Goal: Information Seeking & Learning: Learn about a topic

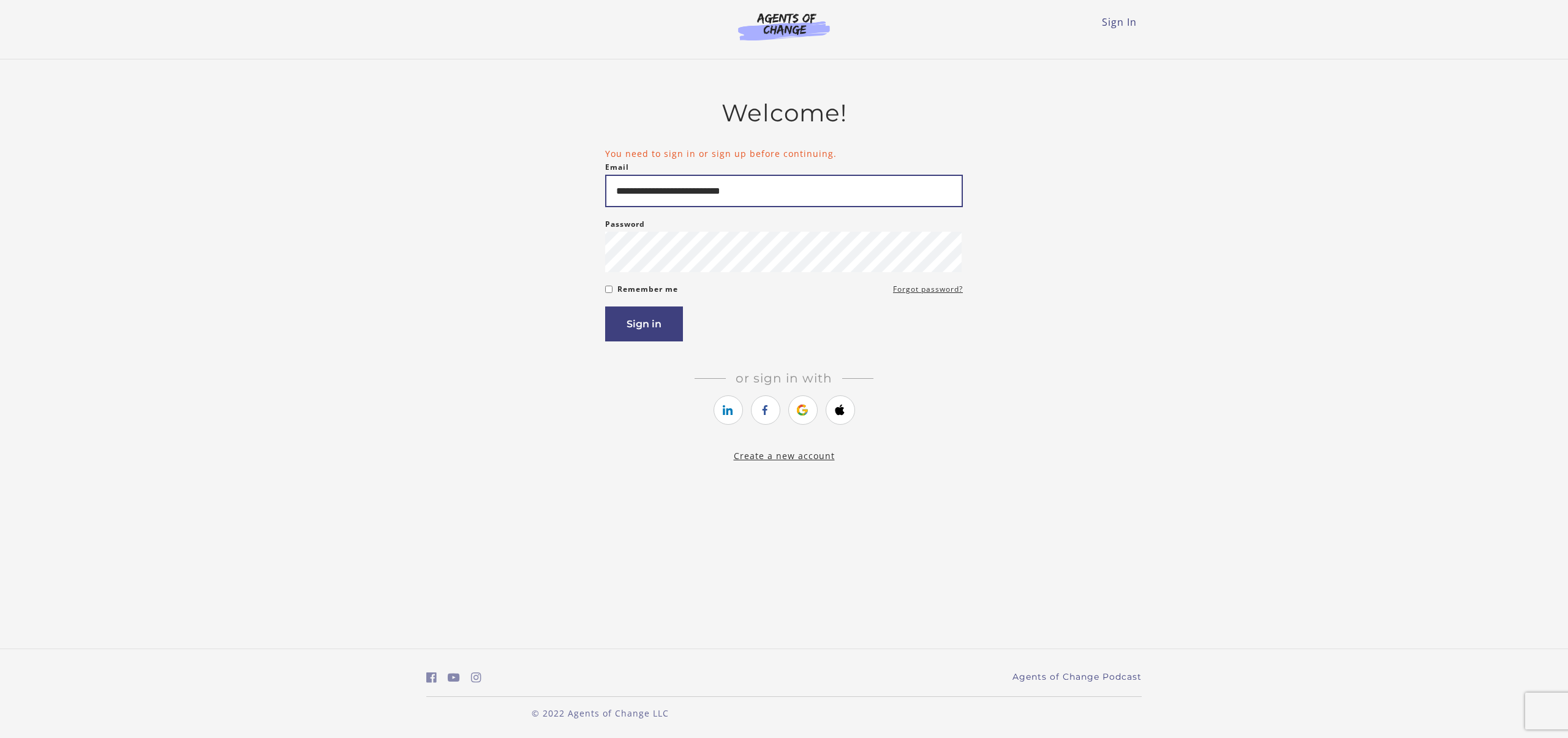
type input "**********"
click at [640, 341] on button "Sign in" at bounding box center [644, 324] width 78 height 35
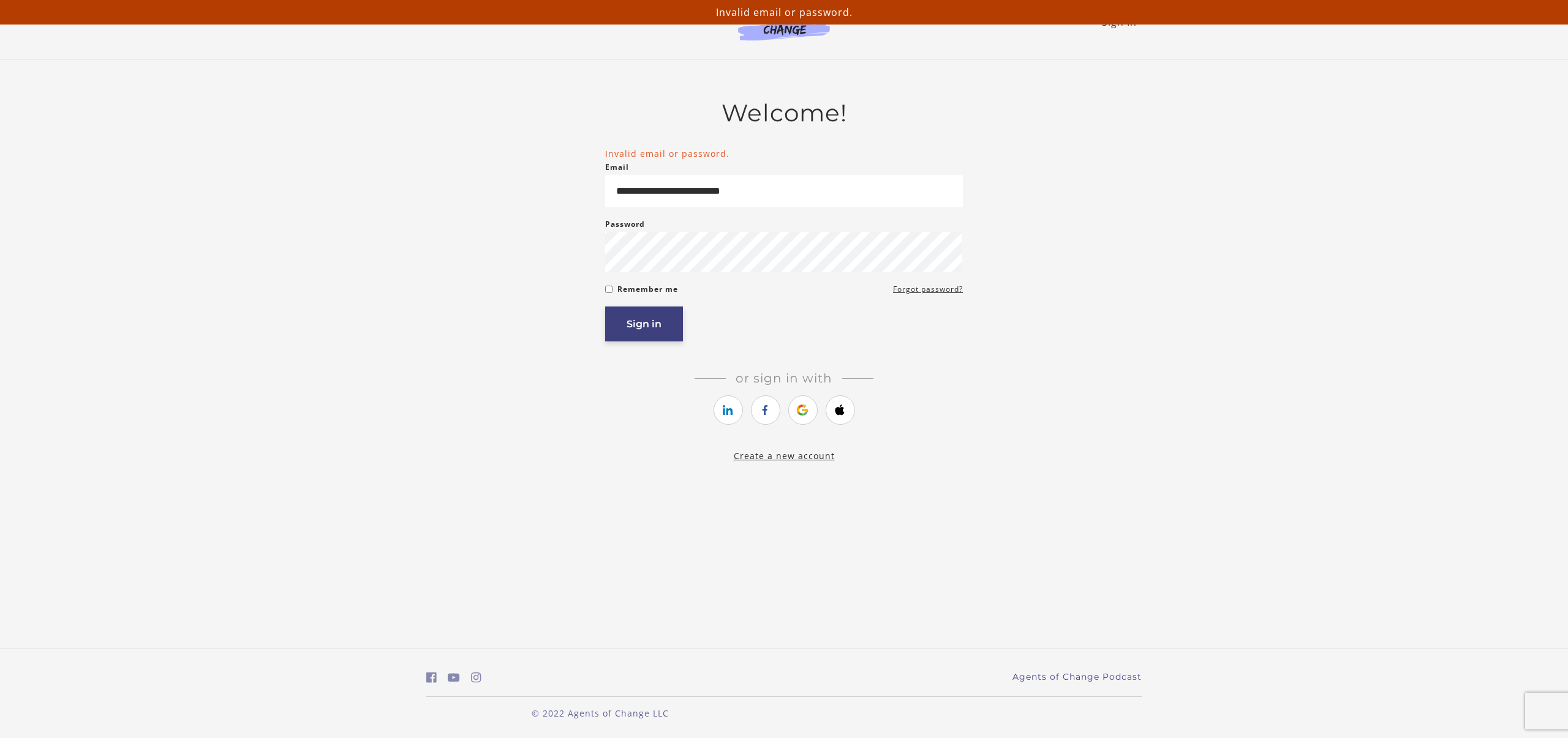
click at [641, 341] on button "Sign in" at bounding box center [644, 324] width 78 height 35
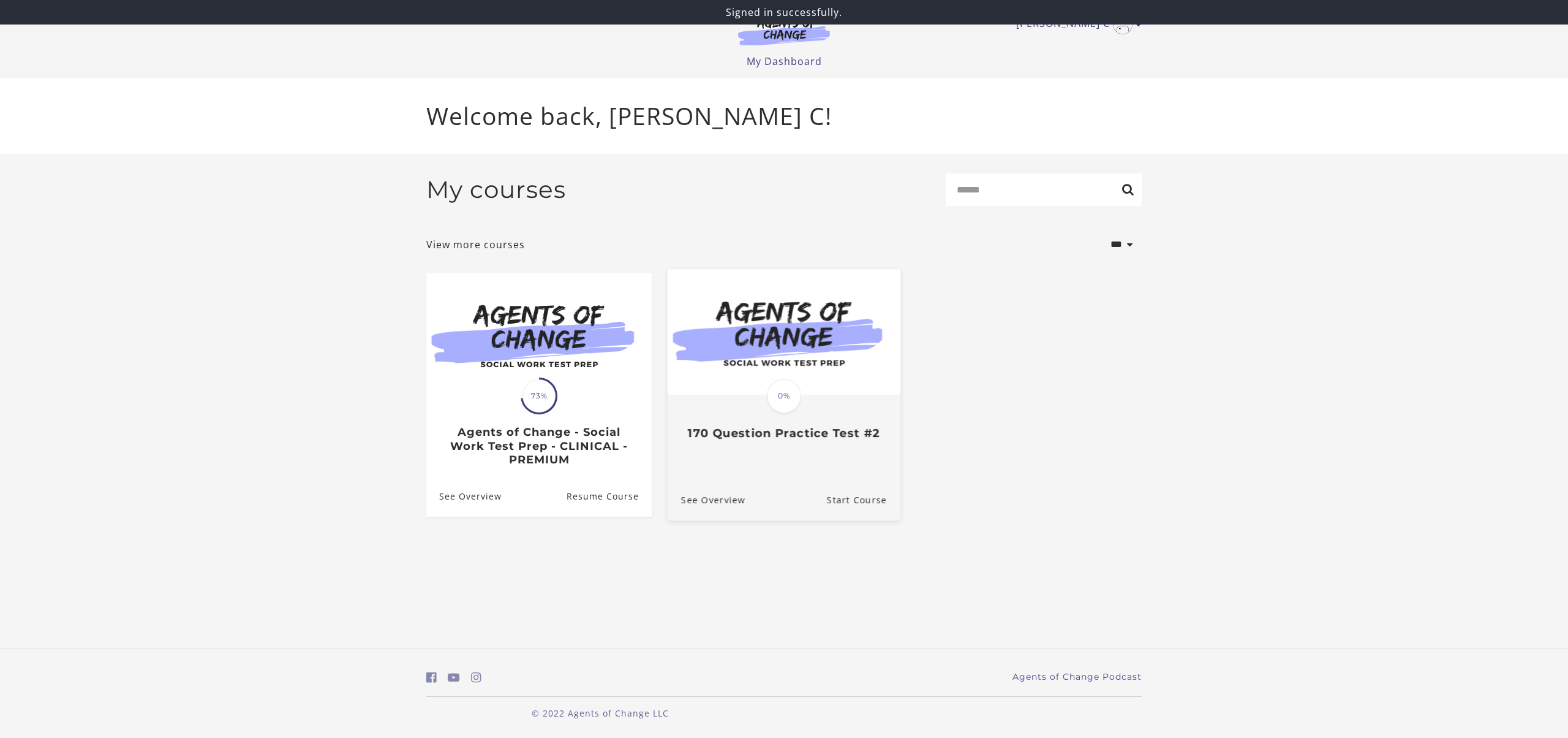
click at [750, 393] on img at bounding box center [784, 332] width 233 height 126
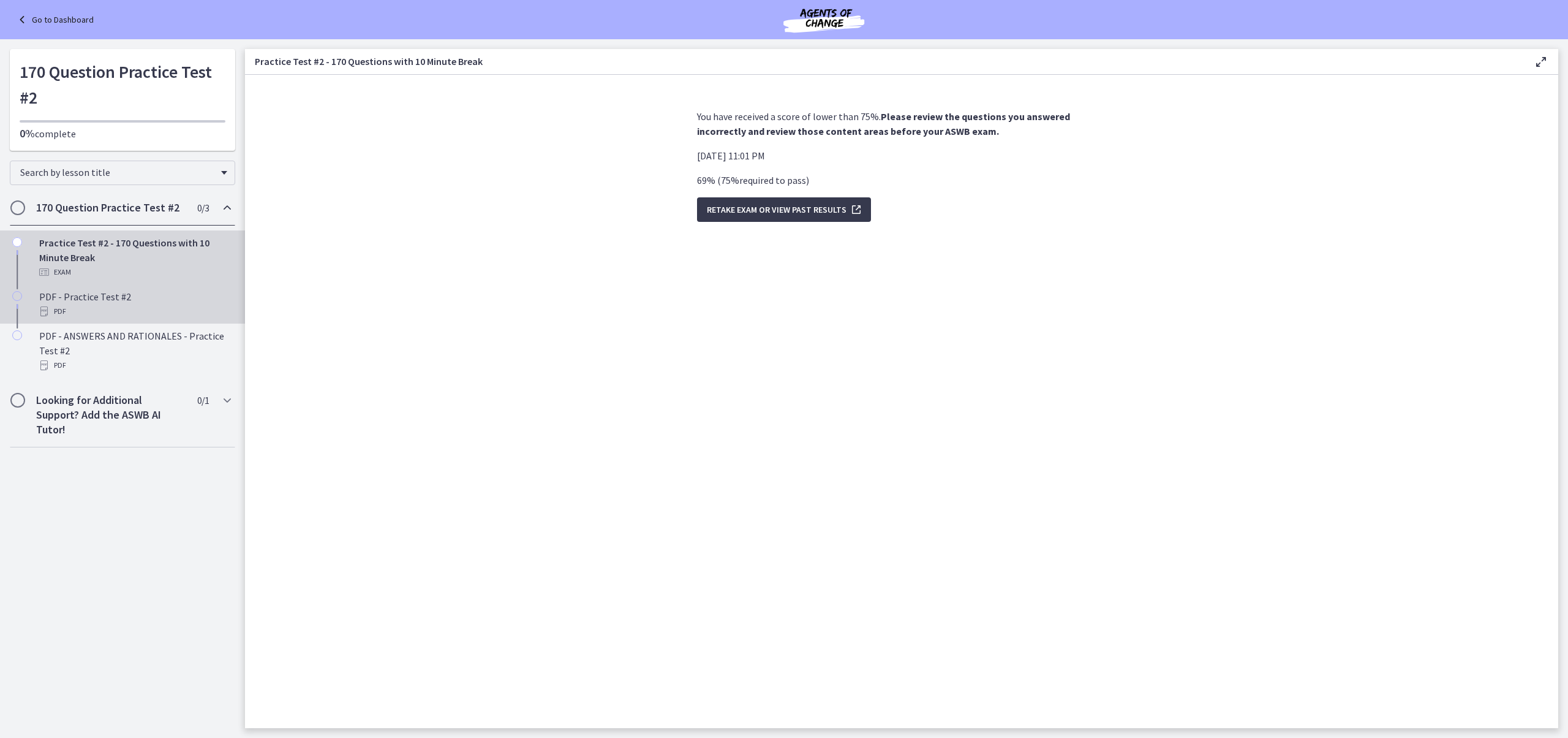
click at [126, 304] on div "PDF" at bounding box center [135, 311] width 191 height 14
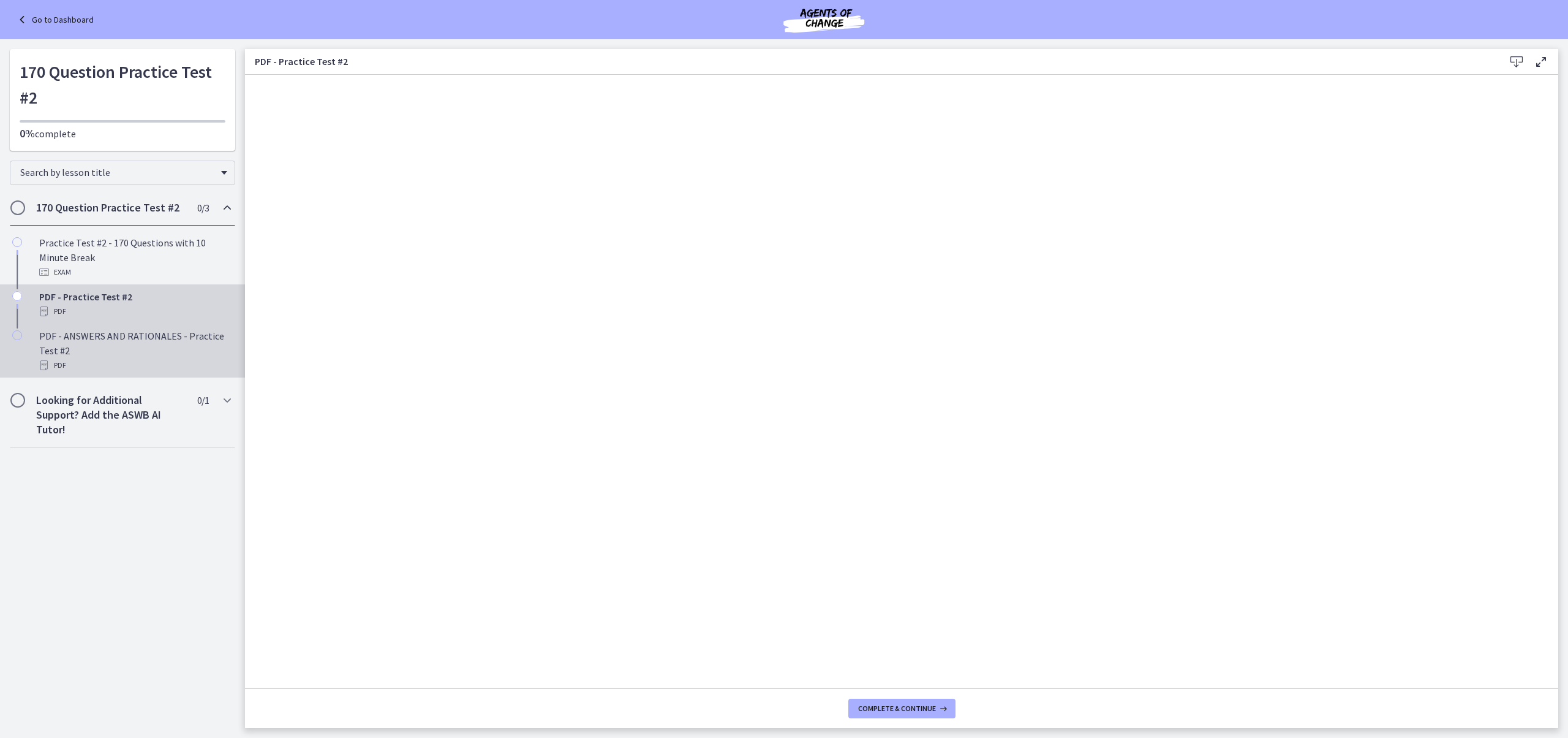
click at [148, 352] on div "PDF - ANSWERS AND RATIONALES - Practice Test #2 PDF" at bounding box center [135, 350] width 191 height 44
click at [143, 310] on div "PDF" at bounding box center [135, 311] width 191 height 14
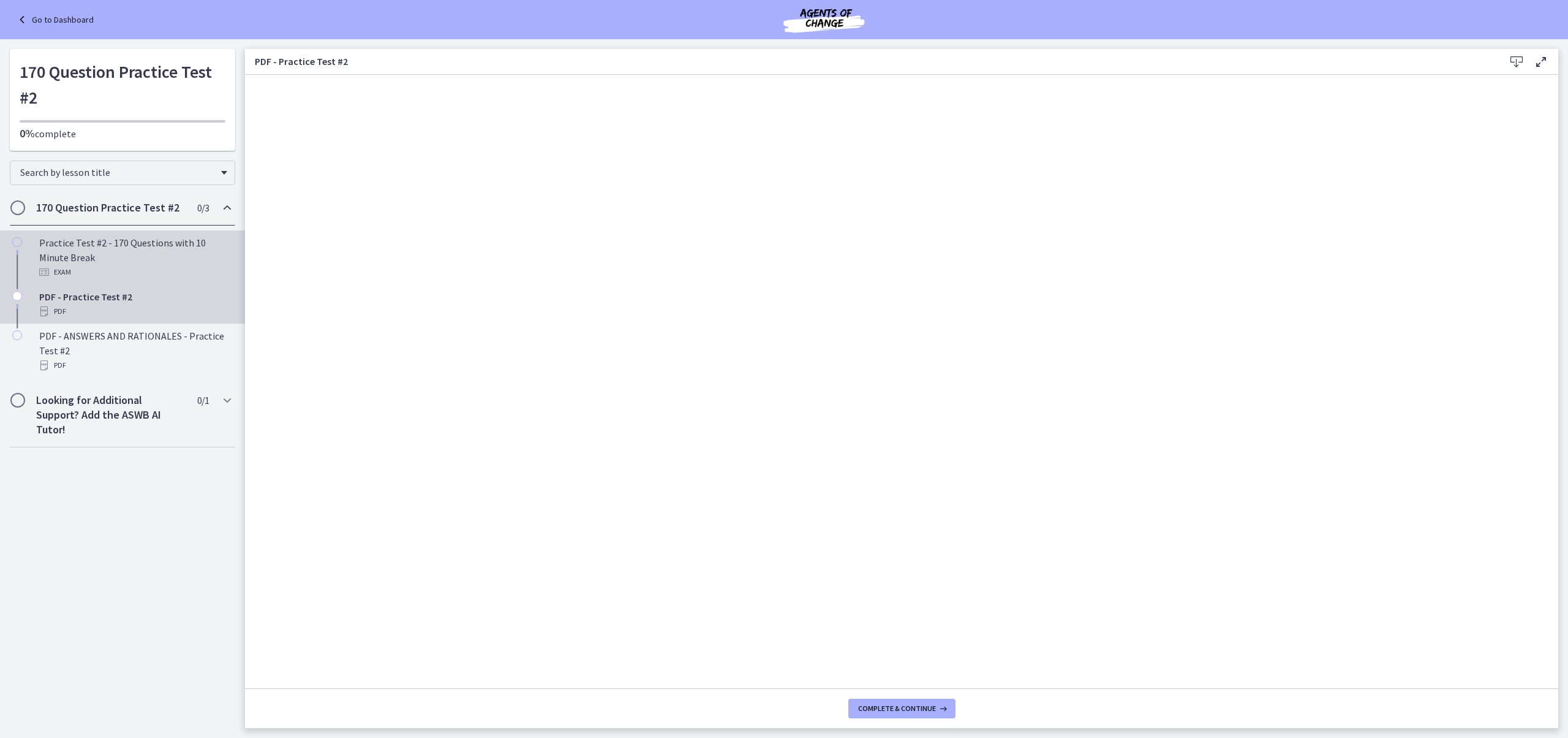
click at [121, 255] on div "Practice Test #2 - 170 Questions with 10 Minute Break Exam" at bounding box center [135, 257] width 191 height 44
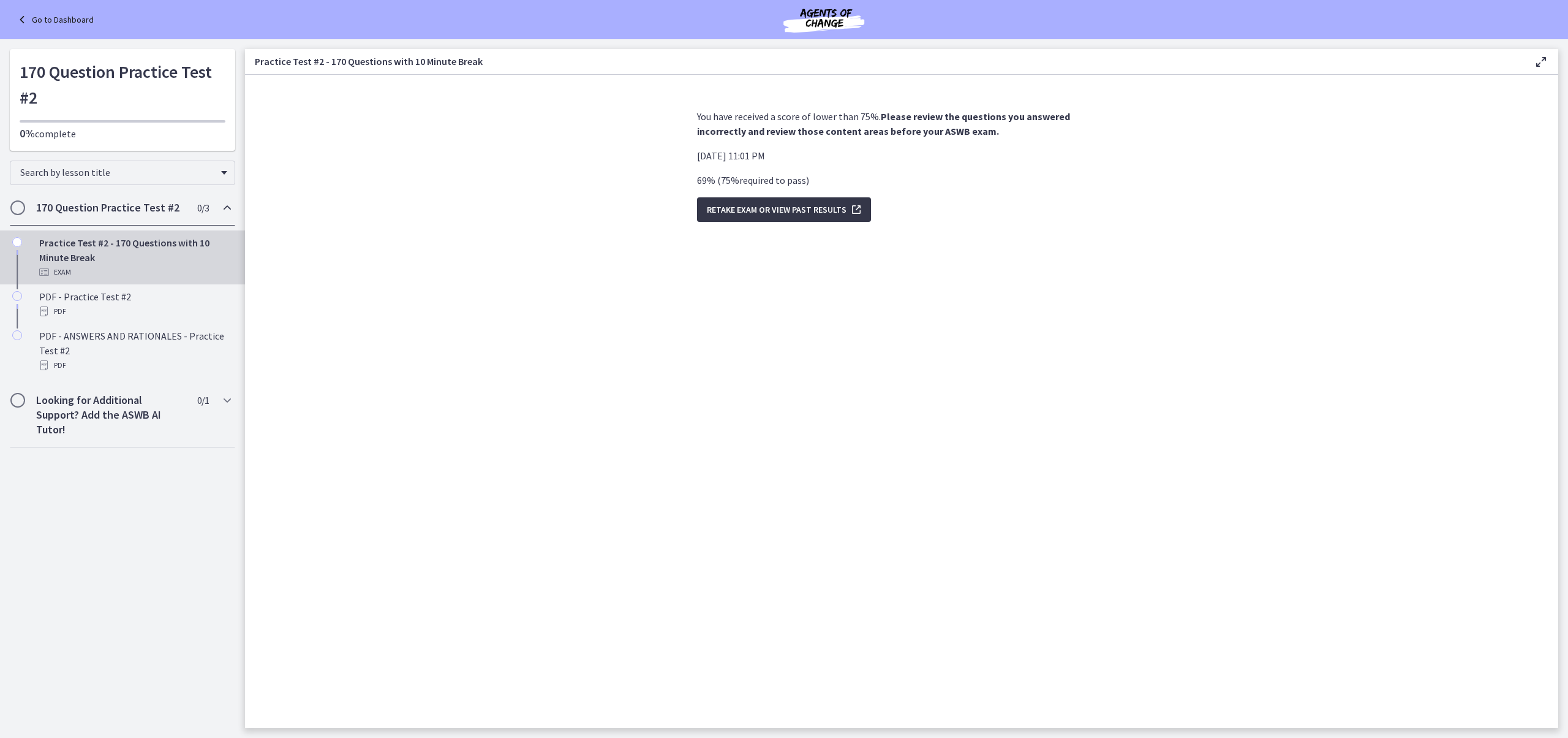
click at [757, 217] on span "Retake Exam OR View Past Results" at bounding box center [777, 209] width 140 height 14
click at [69, 20] on link "Go to Dashboard" at bounding box center [54, 19] width 79 height 14
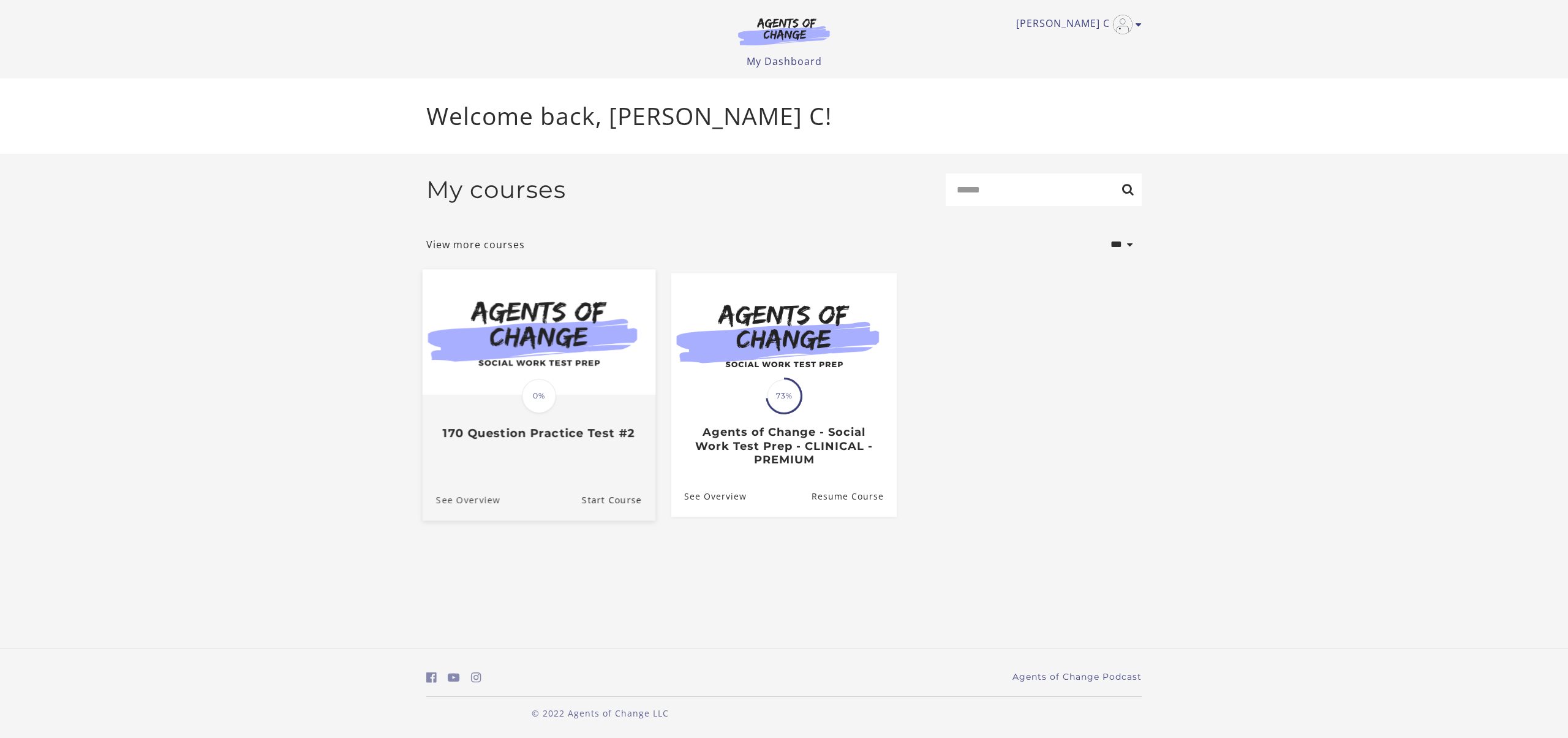
click at [501, 520] on link "See Overview" at bounding box center [462, 499] width 78 height 41
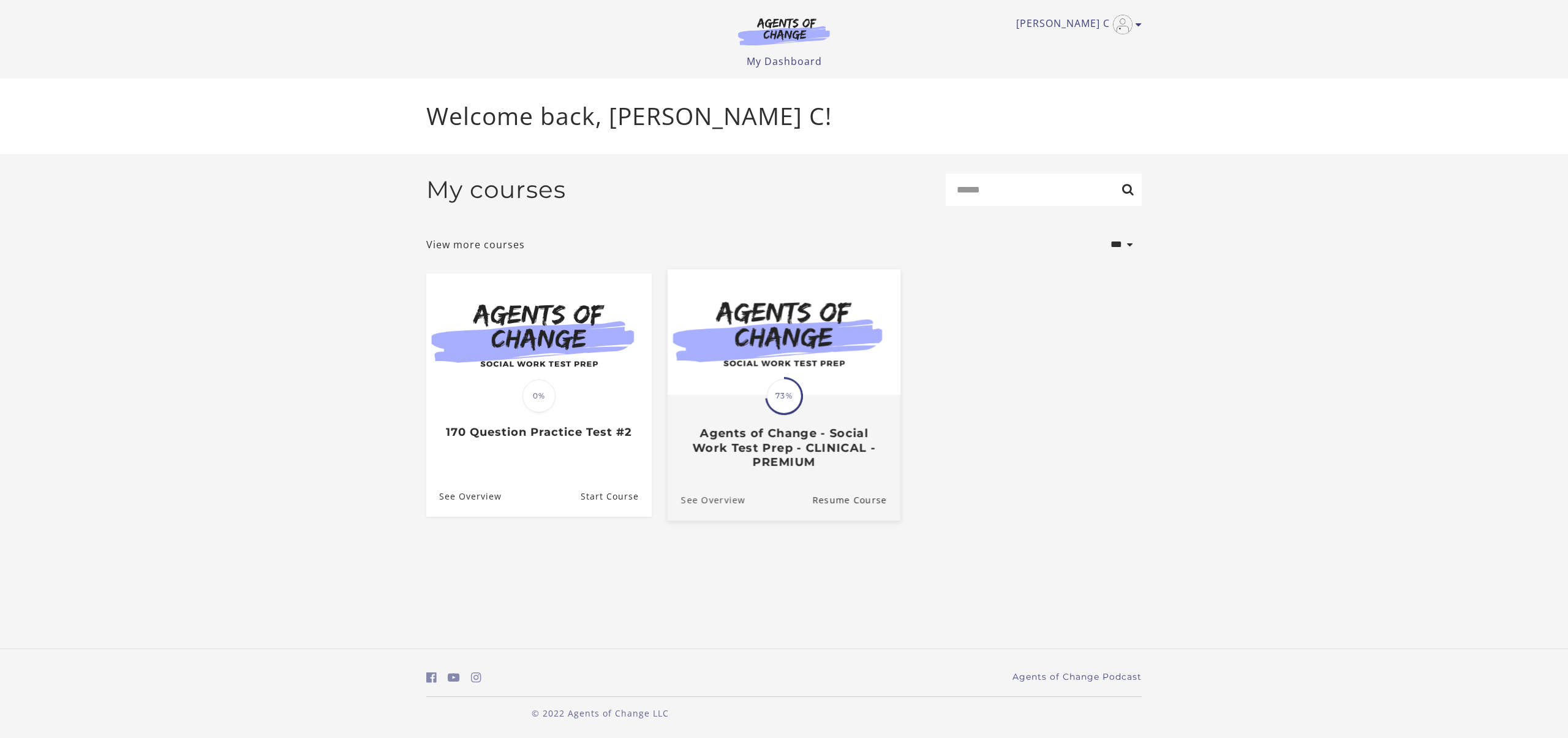
click at [729, 520] on link "See Overview" at bounding box center [707, 499] width 78 height 41
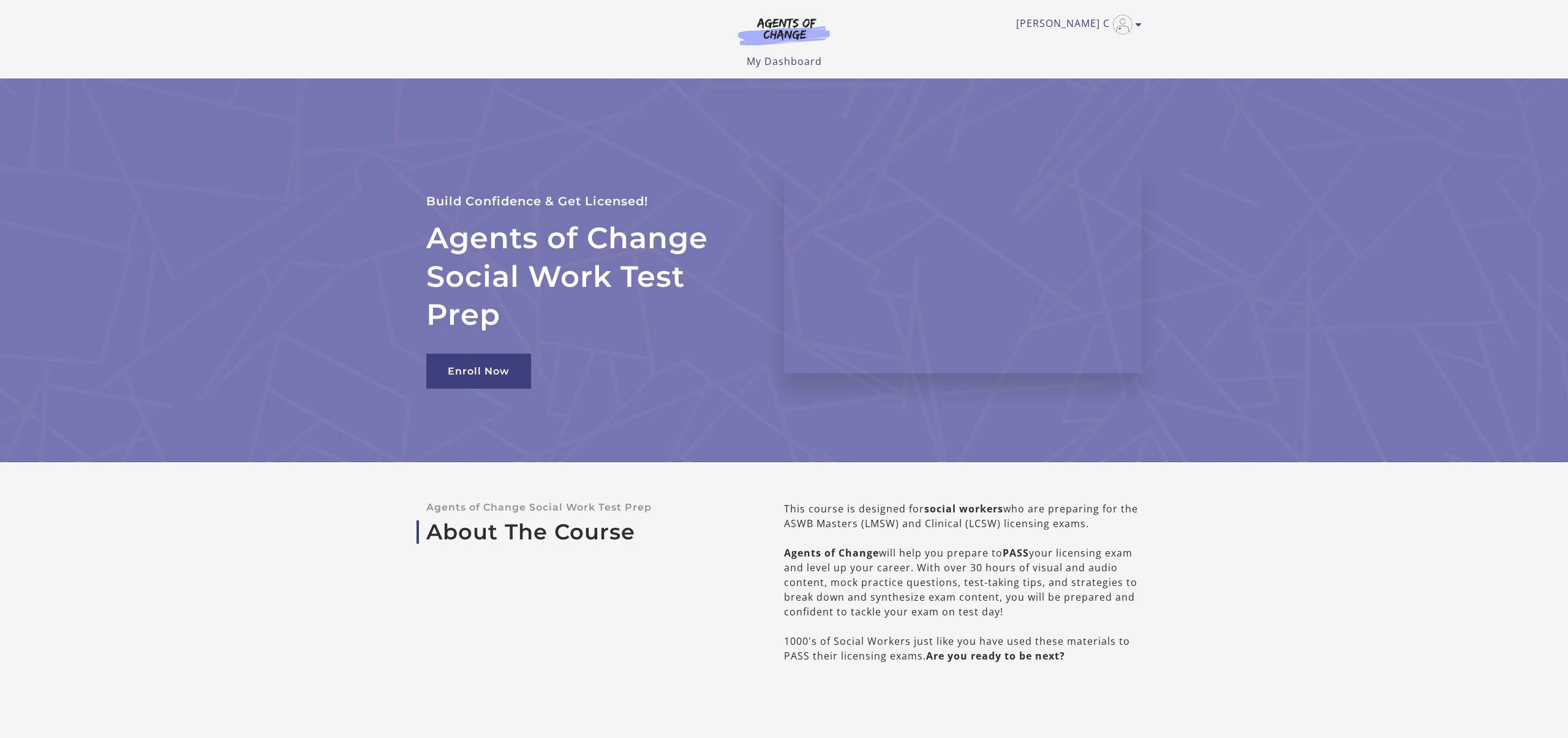
click at [803, 38] on img at bounding box center [784, 31] width 118 height 28
click at [767, 68] on link "My Dashboard" at bounding box center [784, 61] width 75 height 13
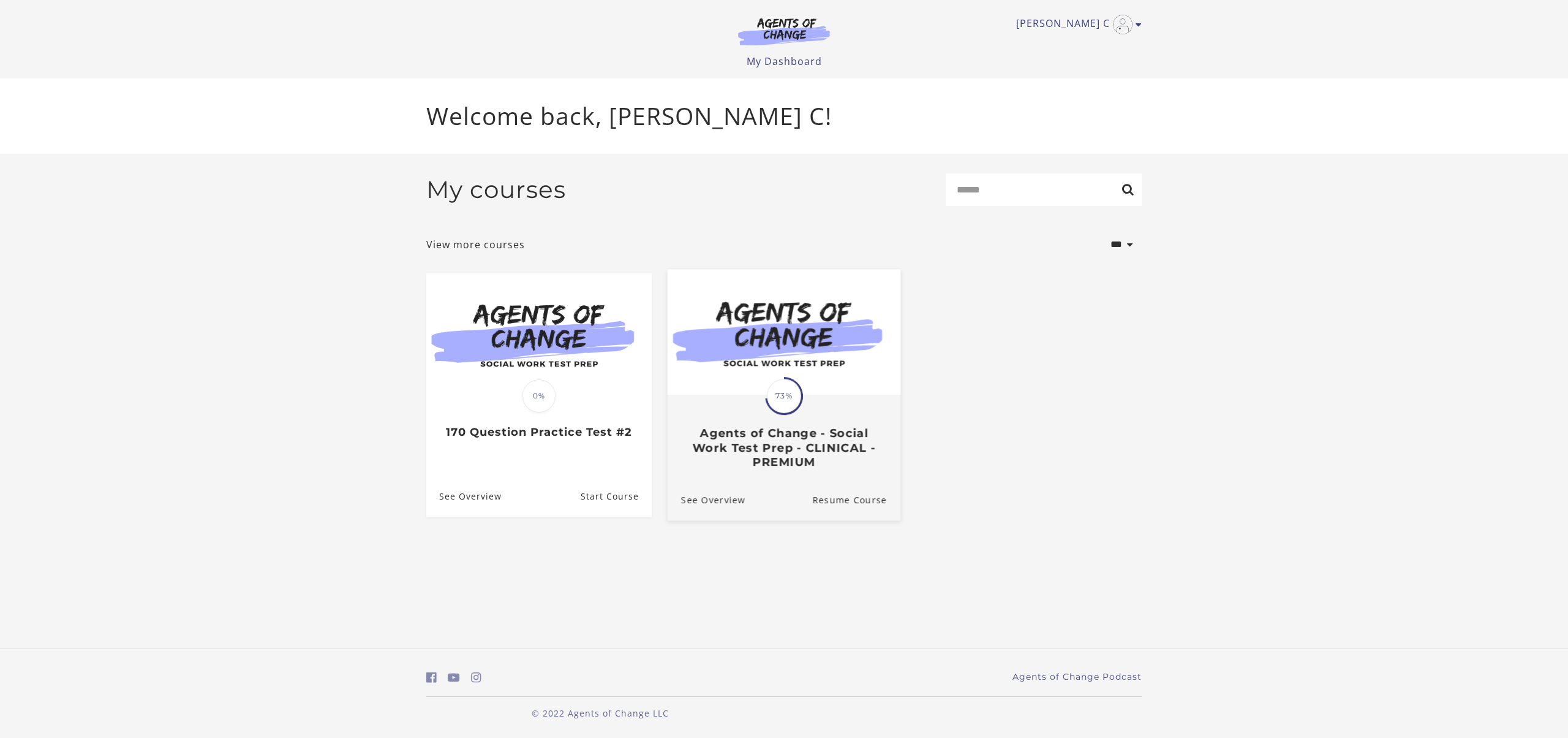
click at [782, 468] on h3 "Agents of Change - Social Work Test Prep - CLINICAL - PREMIUM" at bounding box center [784, 447] width 206 height 43
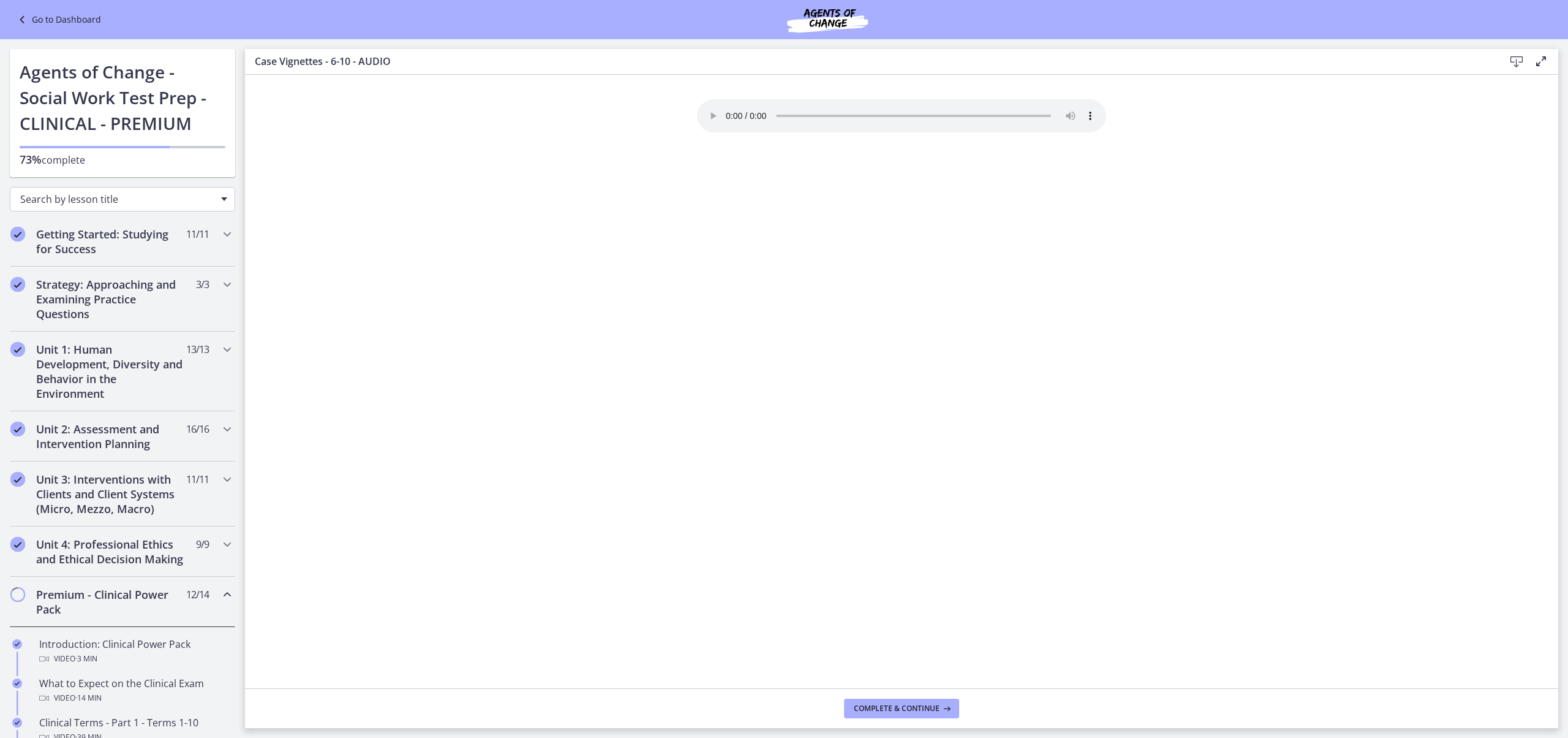
click at [235, 211] on div "Search by lesson title" at bounding box center [123, 199] width 225 height 25
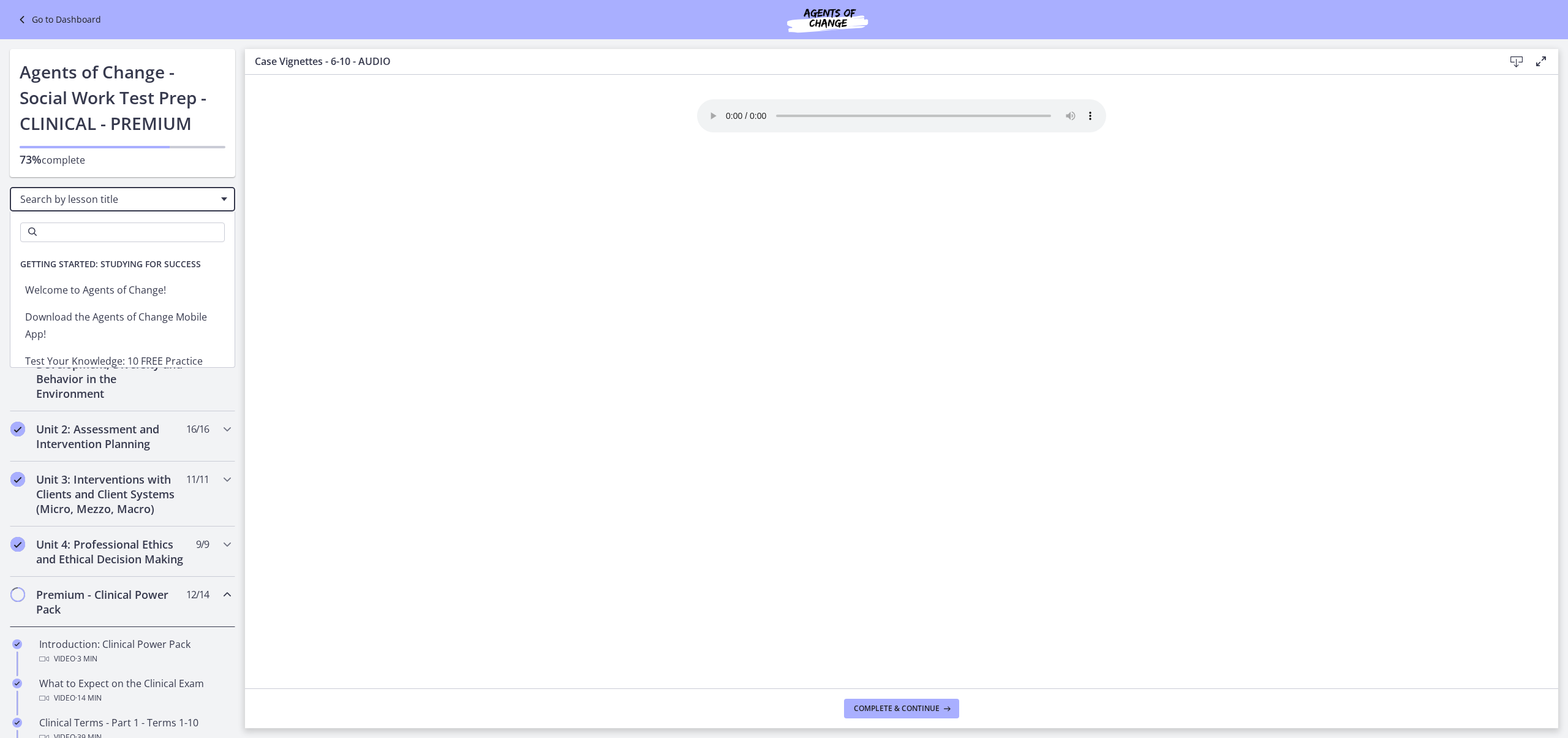
click at [235, 211] on div "Search by lesson title" at bounding box center [123, 199] width 225 height 25
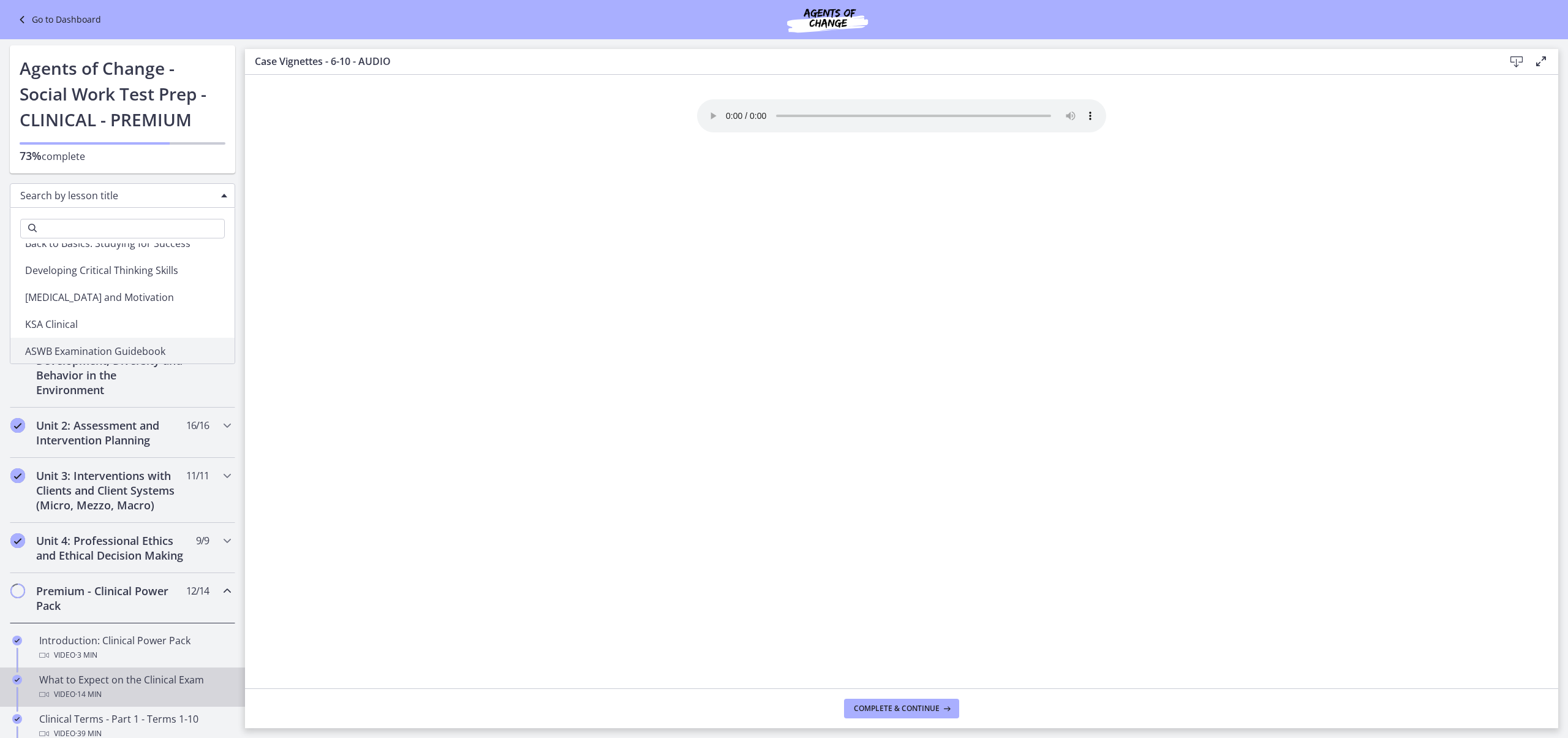
scroll to position [262, 0]
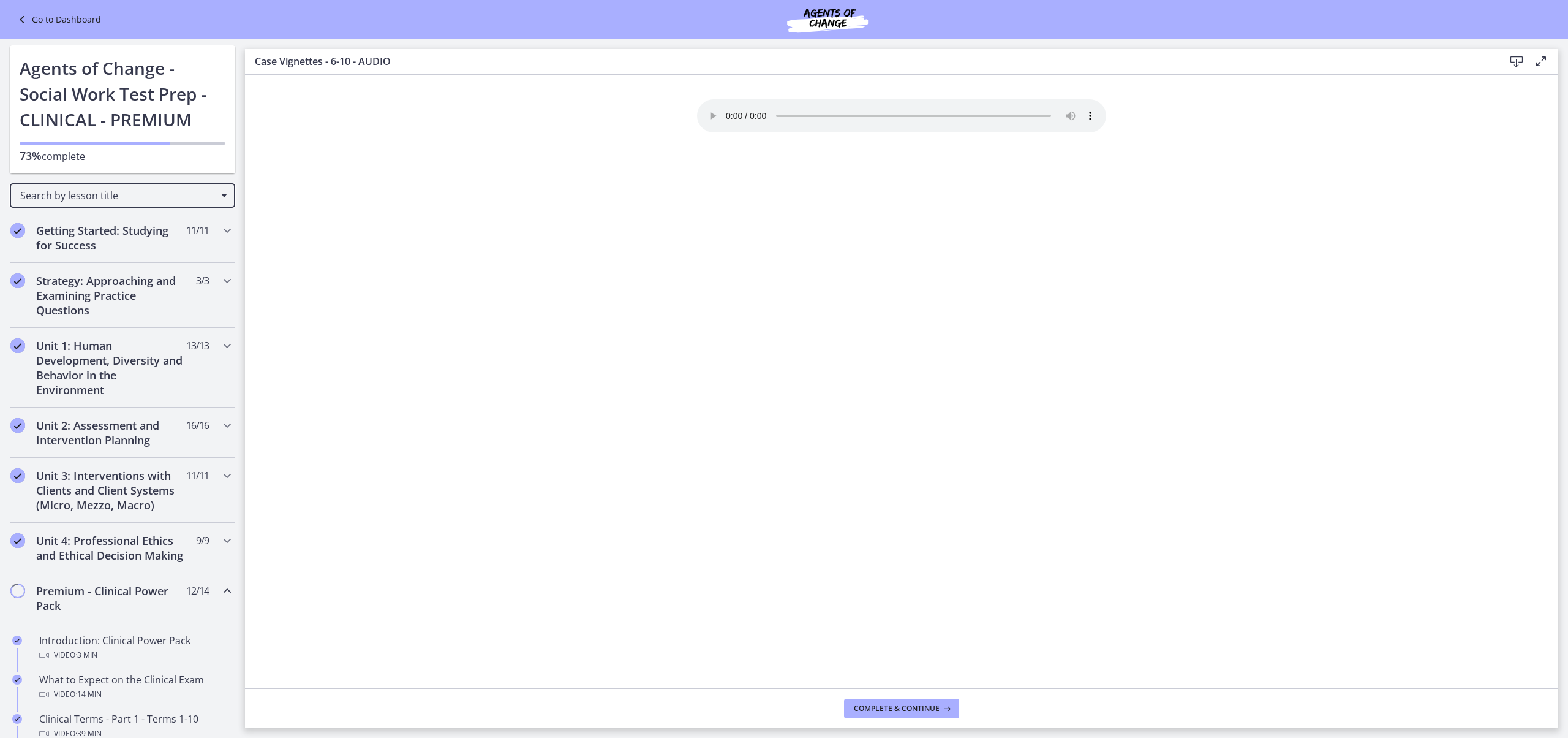
click at [411, 495] on section "Your browser doesn't support the audio element. Download it here" at bounding box center [902, 381] width 1313 height 613
click at [103, 609] on div "Premium - Clinical Power Pack 12 / 14 Completed" at bounding box center [123, 598] width 225 height 50
click at [106, 663] on h2 "Practice Questions and Rationales" at bounding box center [111, 648] width 150 height 30
click at [209, 648] on span "0 / 8 Completed" at bounding box center [203, 640] width 13 height 14
click at [123, 641] on div "Practice Questions and Rationales 0 / 8 Completed" at bounding box center [123, 648] width 225 height 50
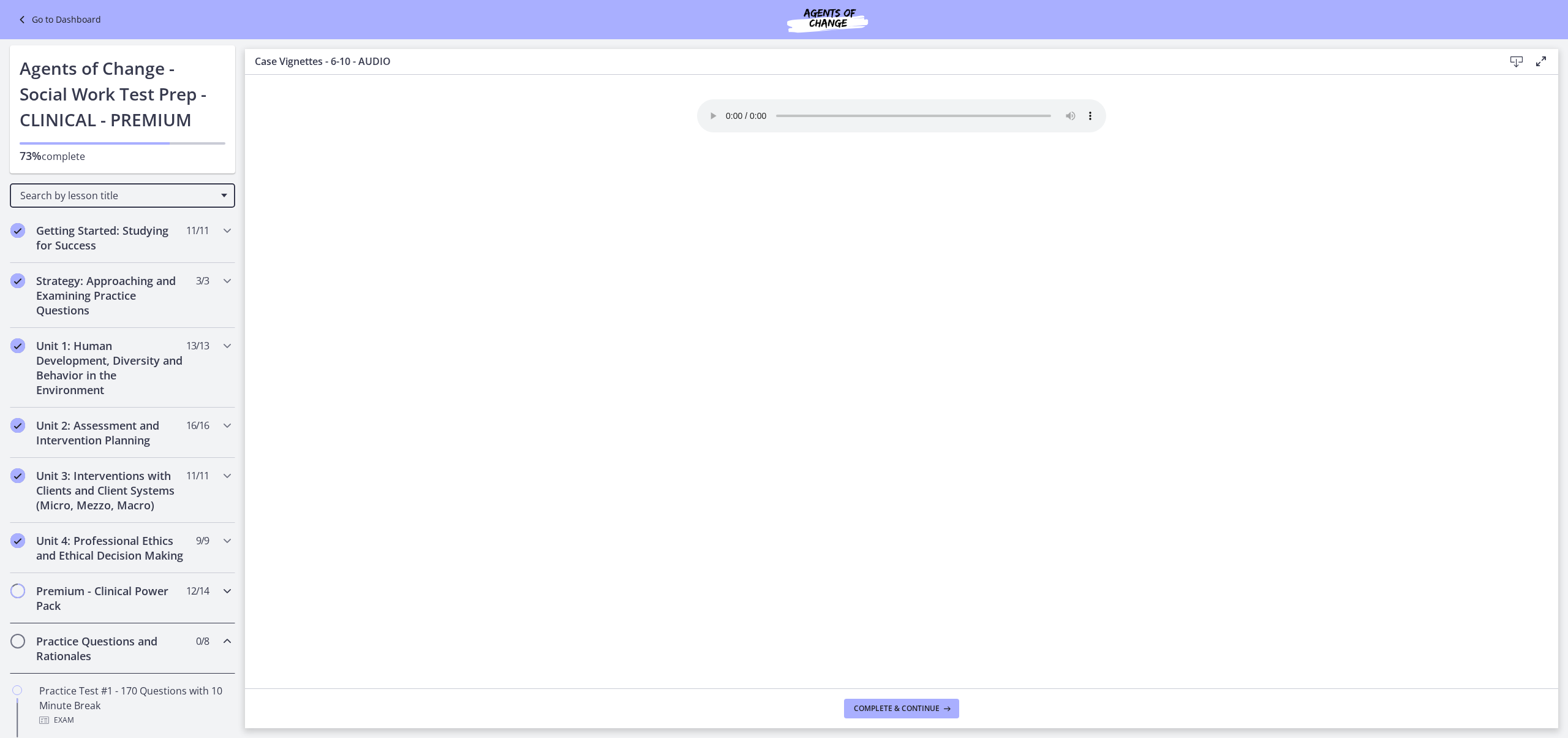
click at [206, 598] on span "12 / 14 Completed" at bounding box center [197, 590] width 23 height 14
click at [235, 598] on icon "Chapters" at bounding box center [227, 590] width 14 height 14
click at [235, 662] on div "Practice Questions and Rationales 0 / 8 Completed" at bounding box center [123, 648] width 225 height 50
click at [103, 657] on h2 "Practice Questions and Rationales" at bounding box center [111, 648] width 150 height 30
click at [24, 647] on span "Chapters" at bounding box center [18, 640] width 12 height 12
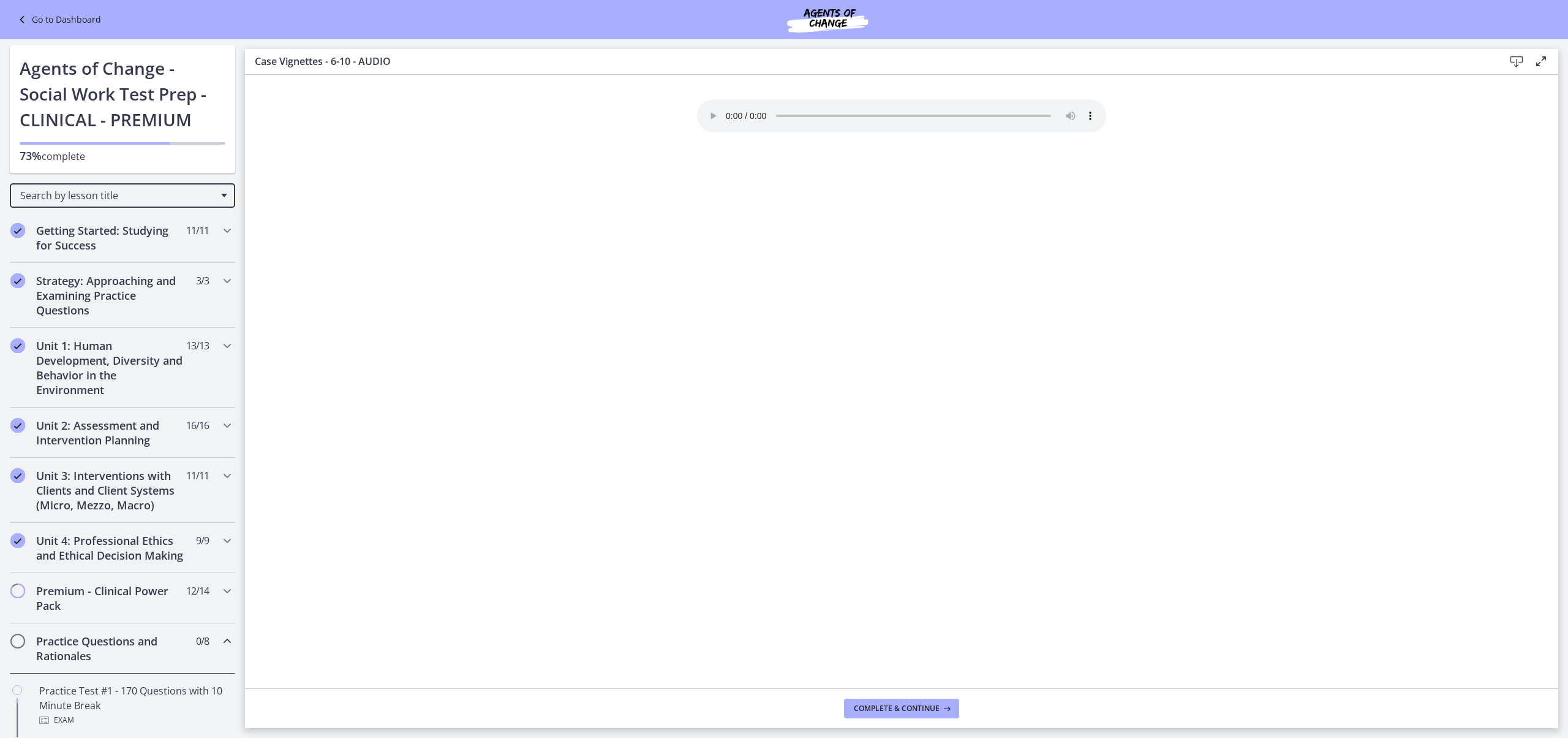
click at [74, 656] on h2 "Practice Questions and Rationales" at bounding box center [111, 648] width 150 height 30
click at [136, 370] on h2 "Unit 1: Human Development, Diversity and Behavior in the Environment" at bounding box center [111, 367] width 150 height 59
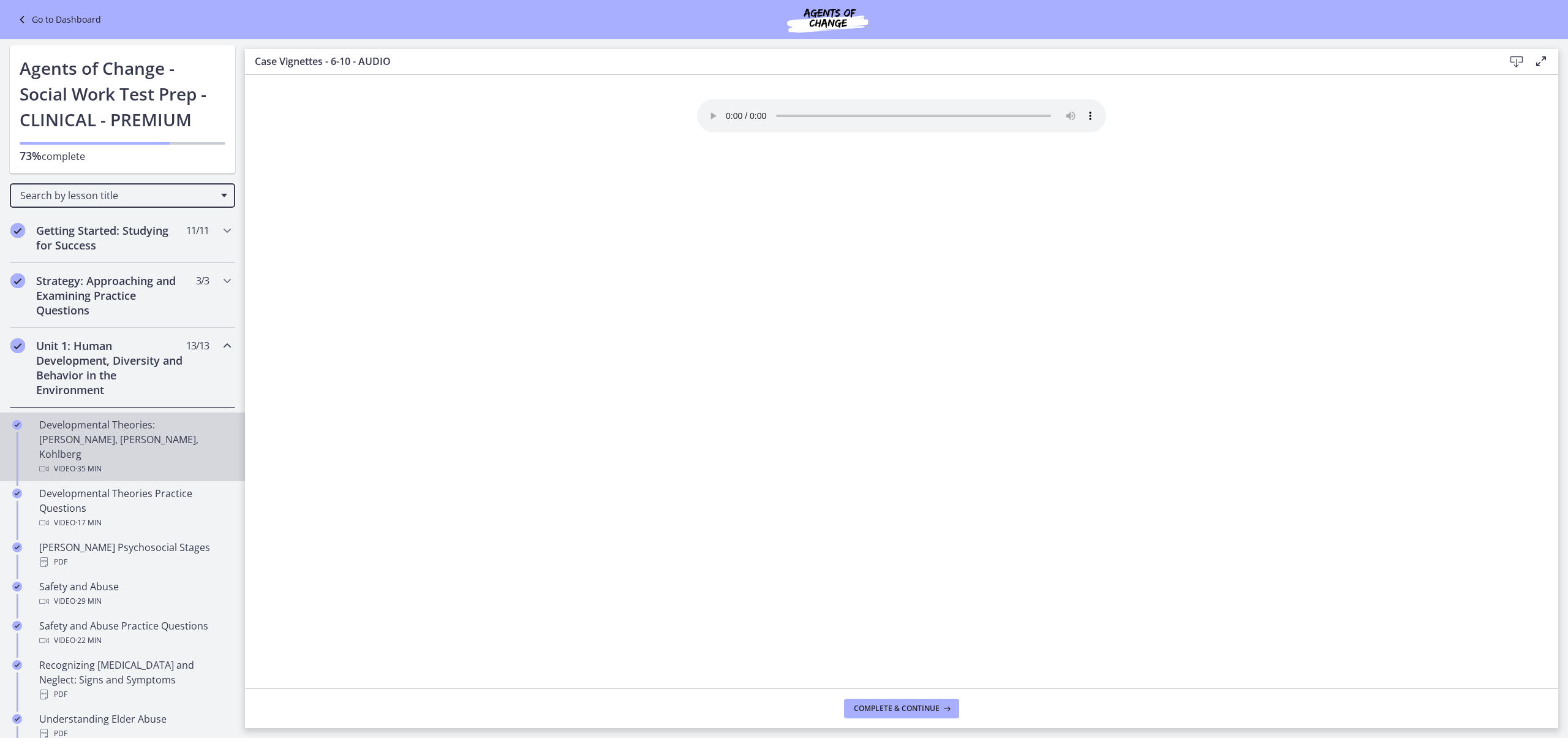
click at [121, 449] on div "Developmental Theories: Erikson, Piaget, Kohlberg Video · 35 min" at bounding box center [135, 446] width 191 height 59
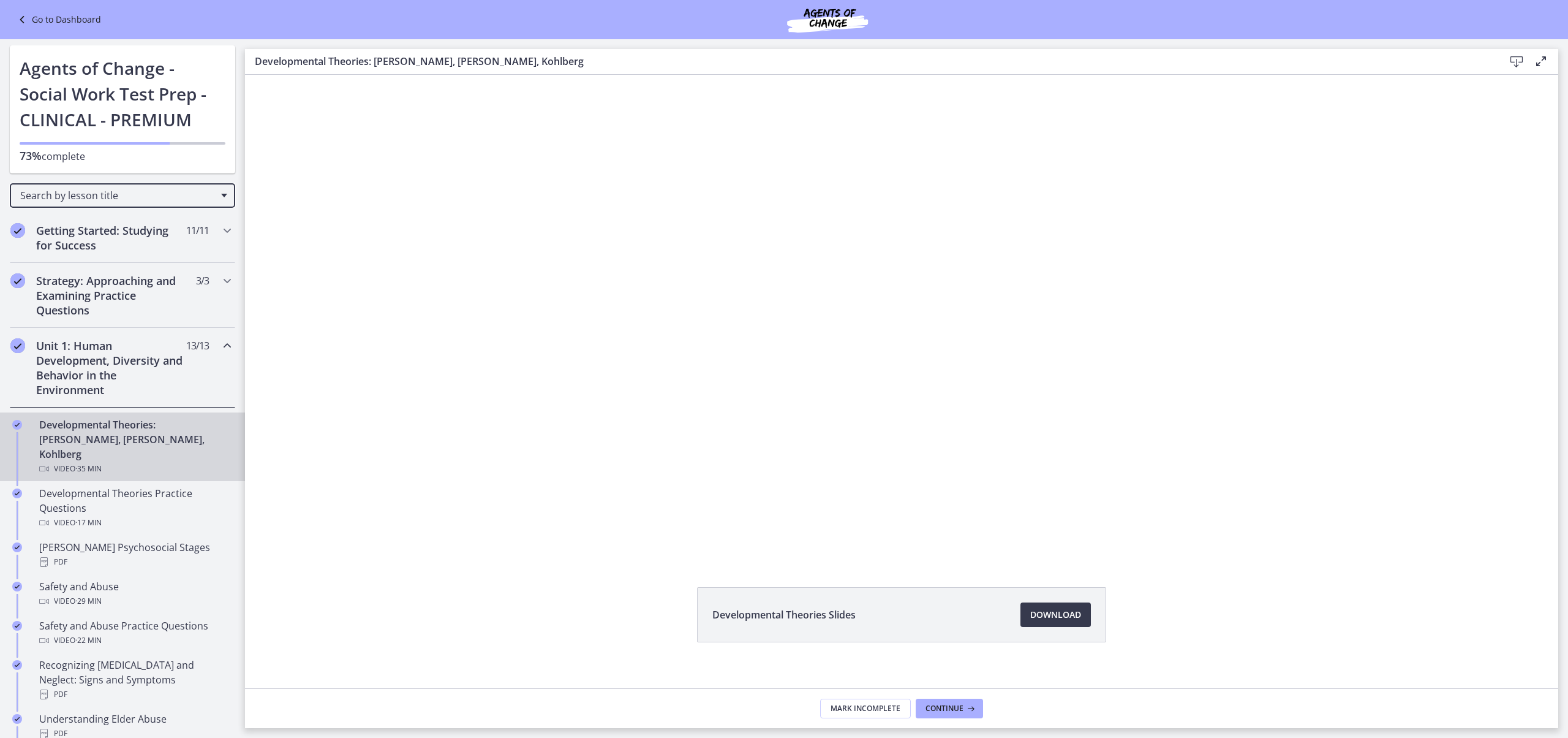
click at [235, 353] on icon "Chapters" at bounding box center [227, 345] width 14 height 14
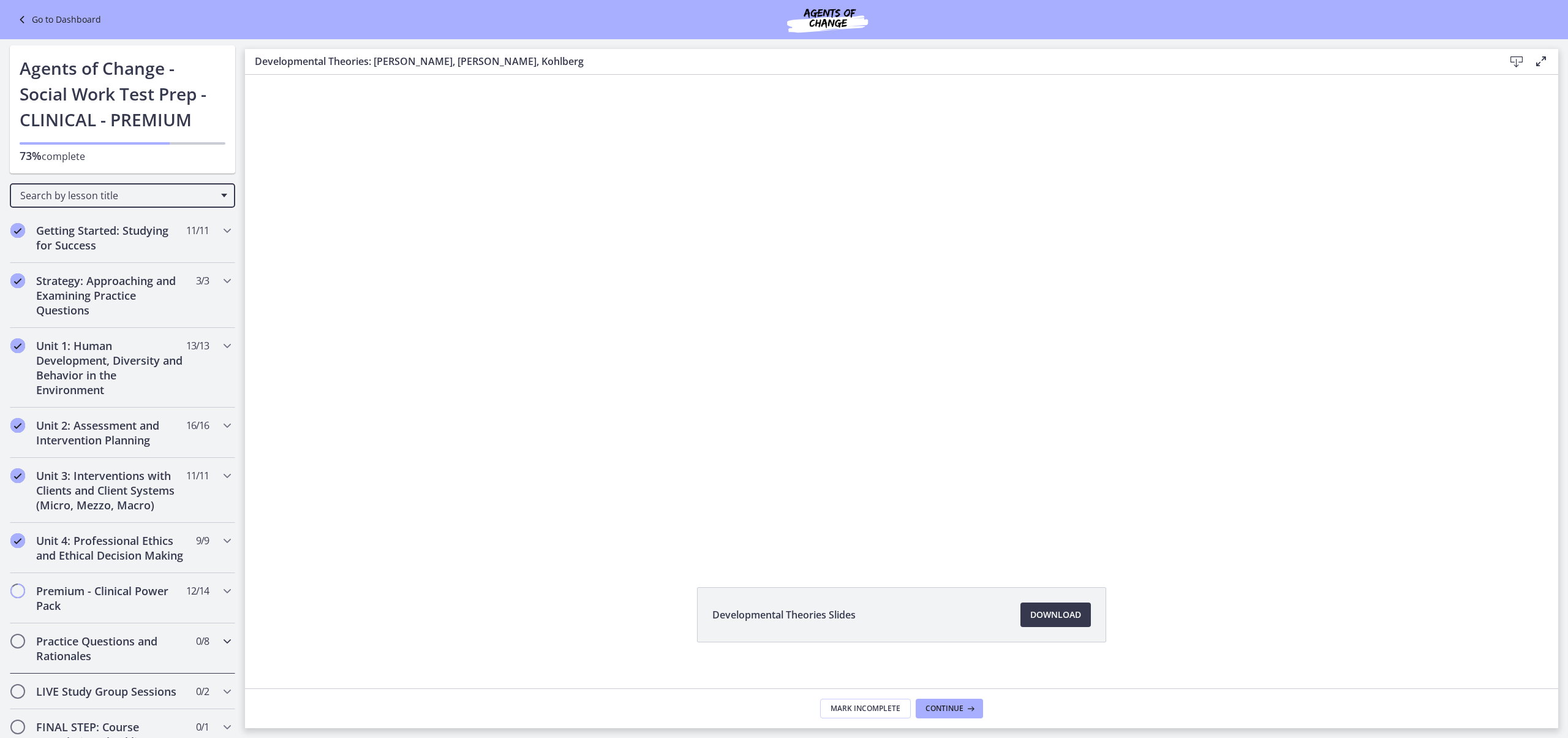
click at [121, 663] on h2 "Practice Questions and Rationales" at bounding box center [111, 648] width 150 height 30
click at [124, 723] on div "Practice Test #1 - 170 Questions with 10 Minute Break Exam" at bounding box center [135, 705] width 191 height 44
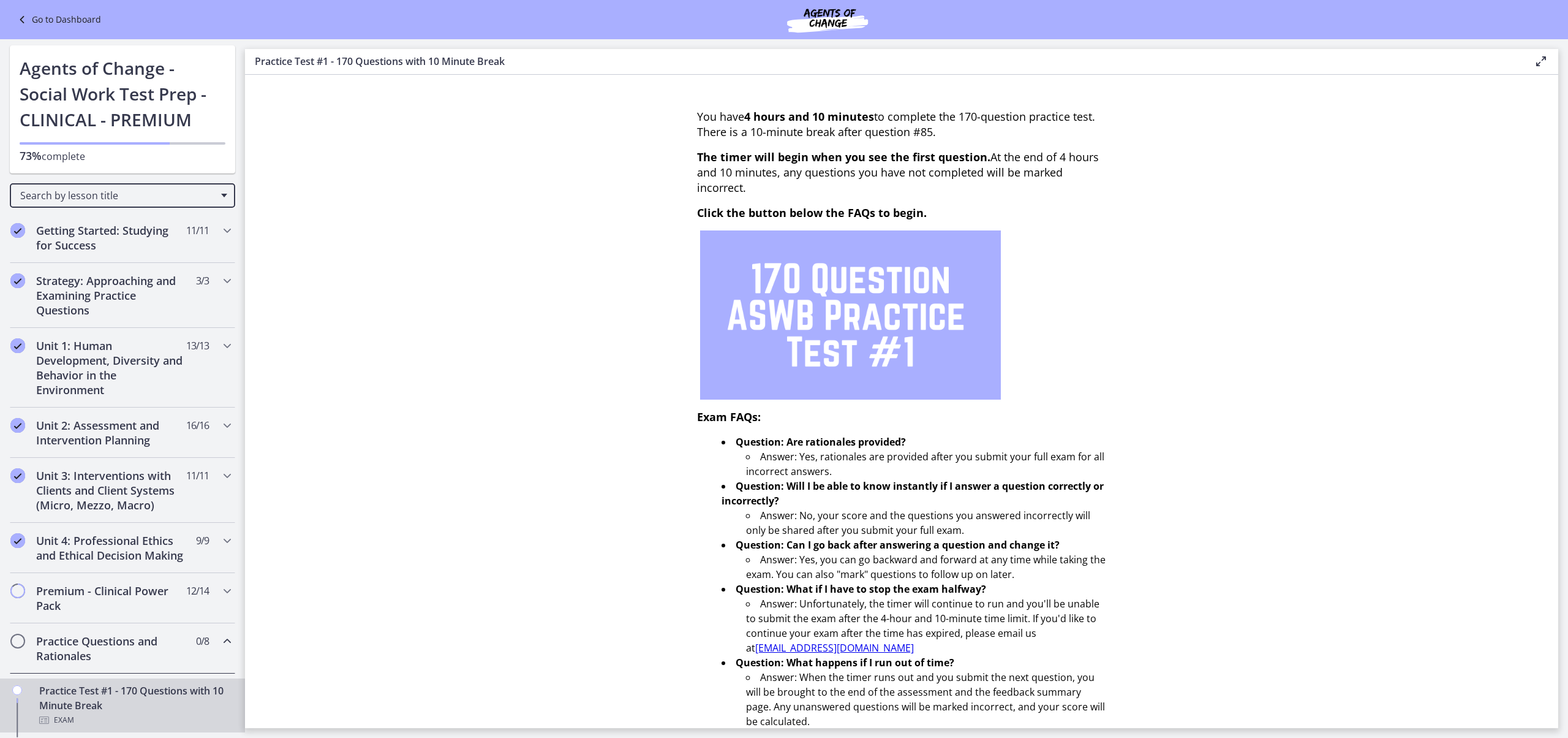
click at [438, 490] on section "You have 4 hours and 10 minutes to complete the 170-question practice test. The…" at bounding box center [902, 401] width 1313 height 653
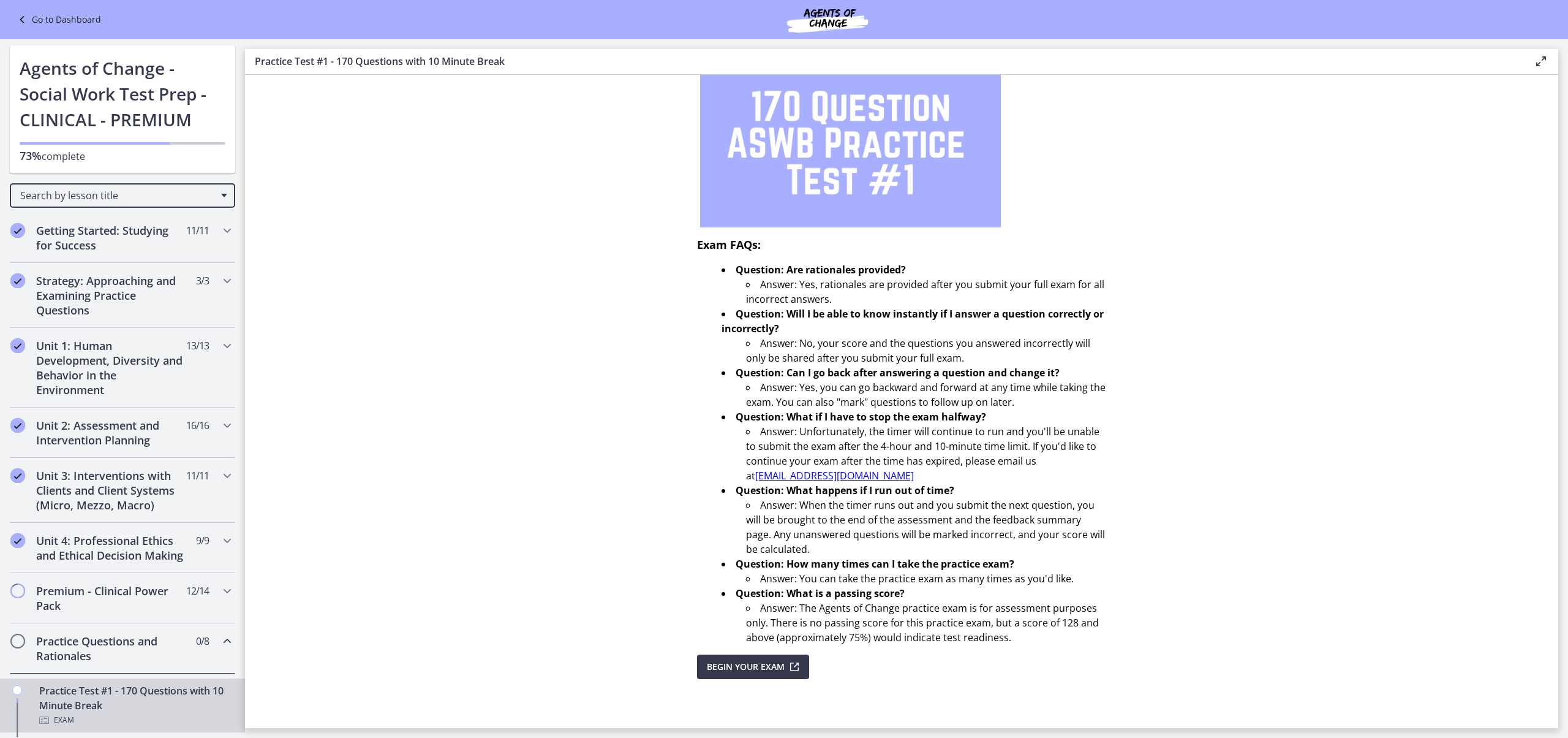
scroll to position [217, 0]
